Goal: Information Seeking & Learning: Learn about a topic

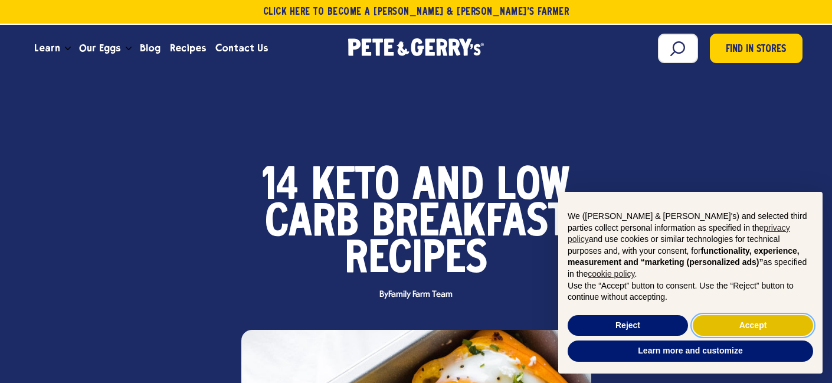
click at [736, 323] on button "Accept" at bounding box center [753, 325] width 120 height 21
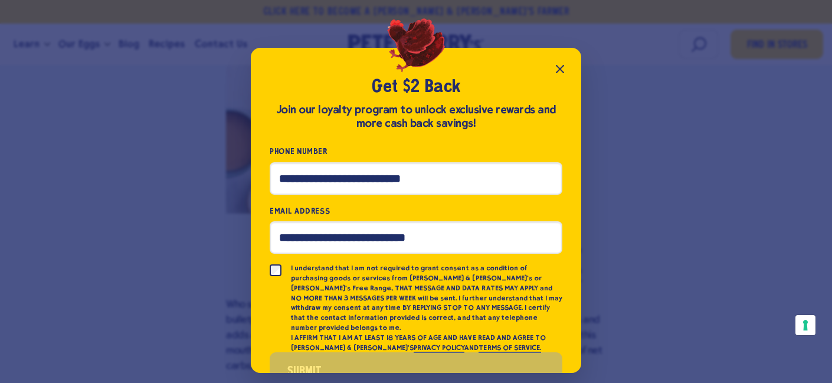
scroll to position [1616, 0]
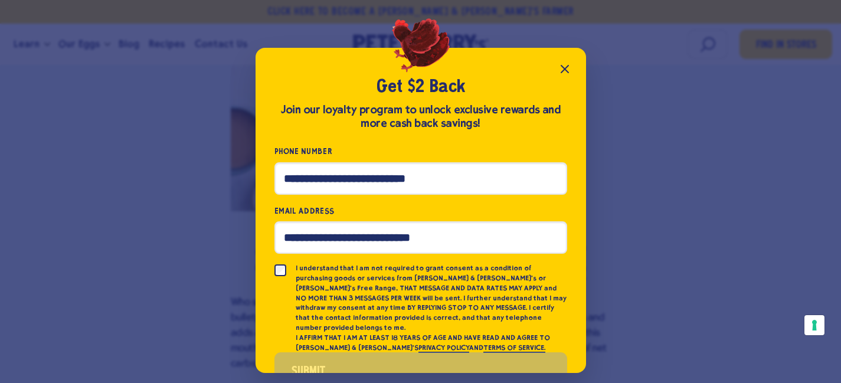
click at [561, 63] on icon "Close popup" at bounding box center [565, 69] width 14 height 14
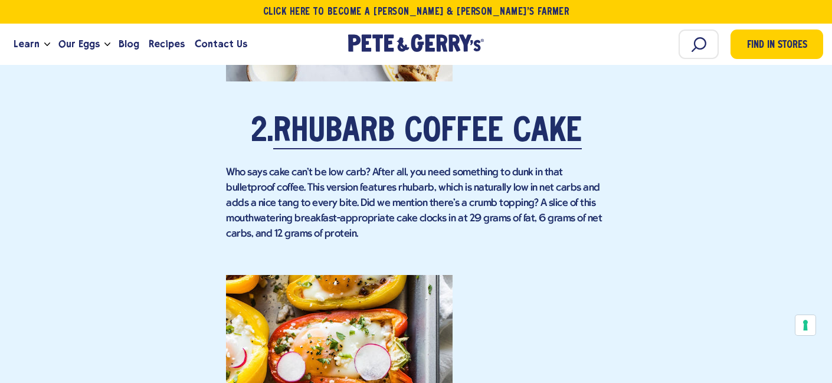
scroll to position [1697, 0]
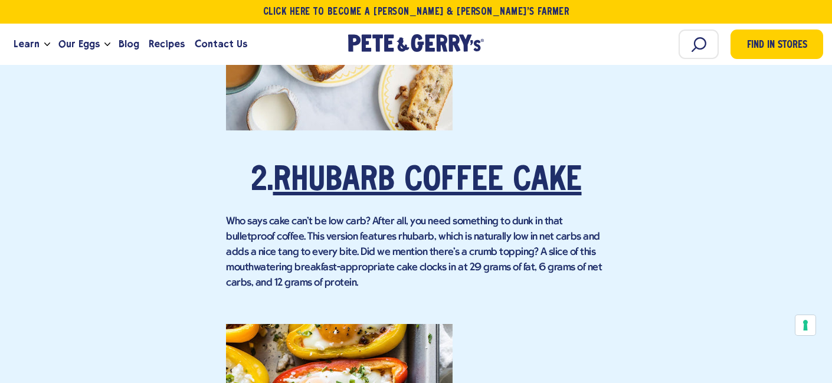
click at [382, 166] on link "Rhubarb Coffee Cake" at bounding box center [427, 181] width 309 height 33
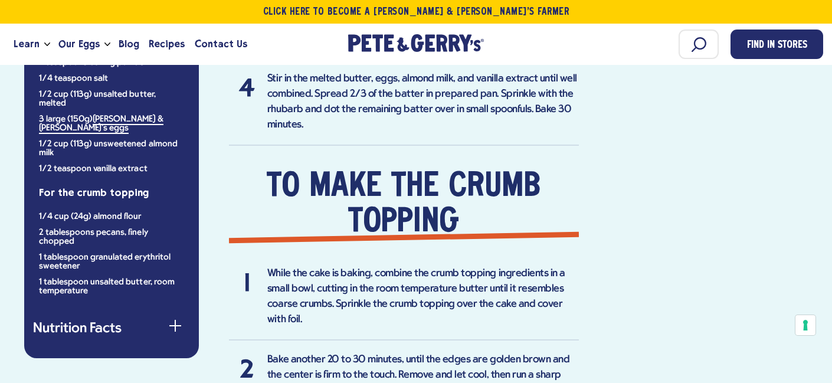
scroll to position [570, 0]
